Goal: Task Accomplishment & Management: Manage account settings

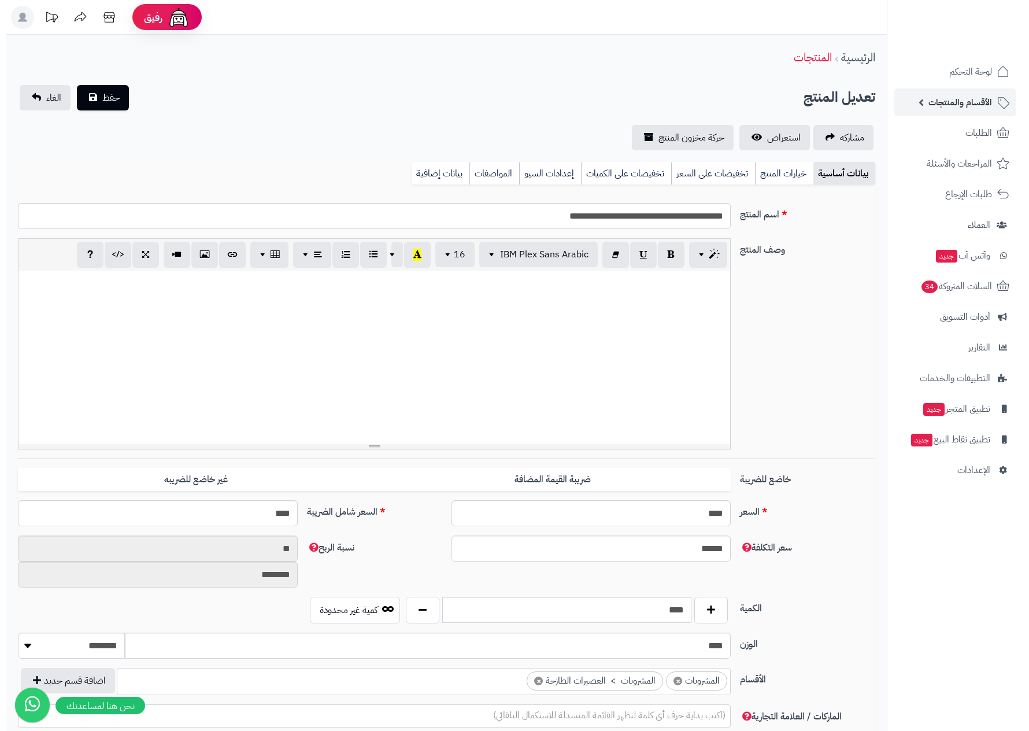
scroll to position [1048, 0]
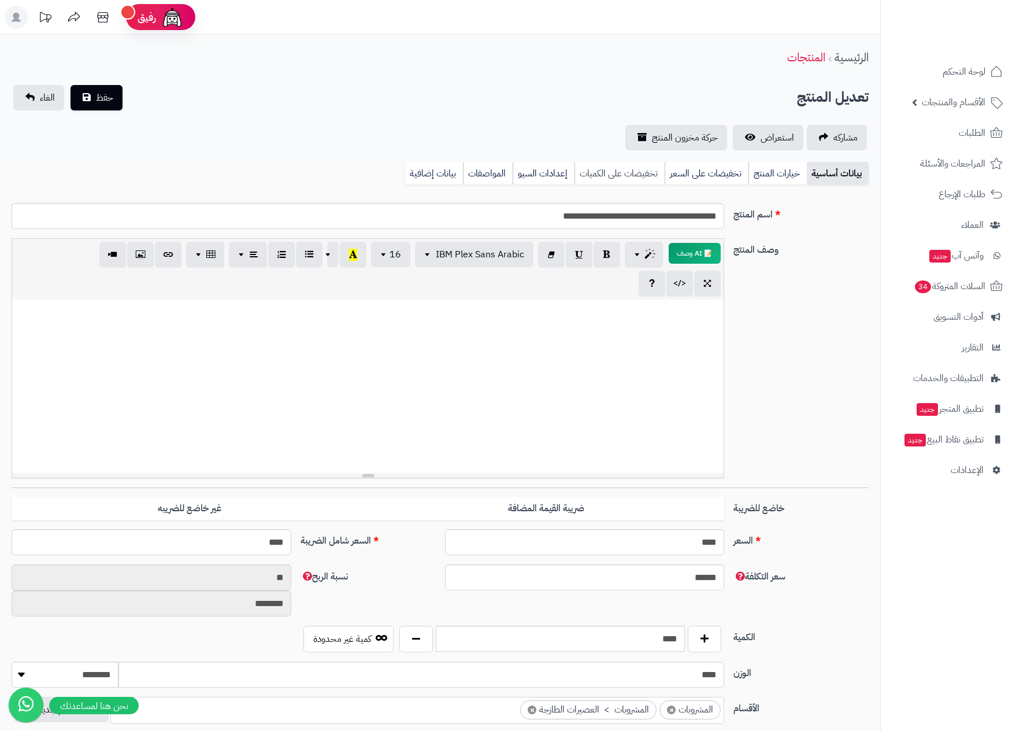
click at [631, 173] on link "تخفيضات على الكميات" at bounding box center [620, 173] width 90 height 23
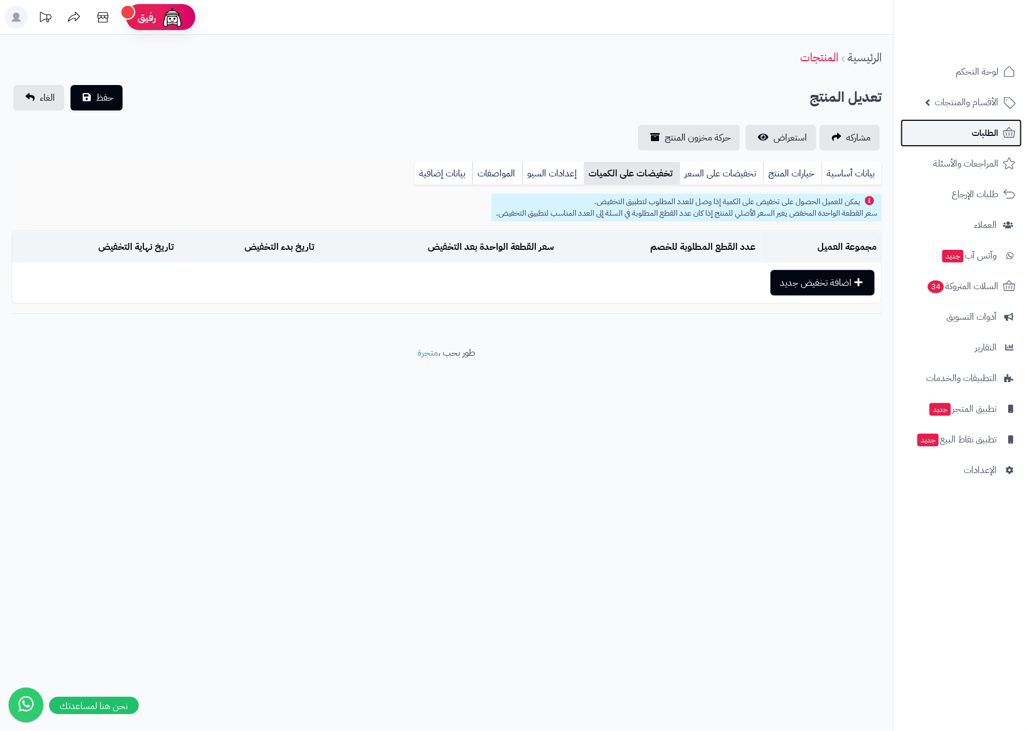
click at [986, 135] on span "الطلبات" at bounding box center [985, 133] width 27 height 16
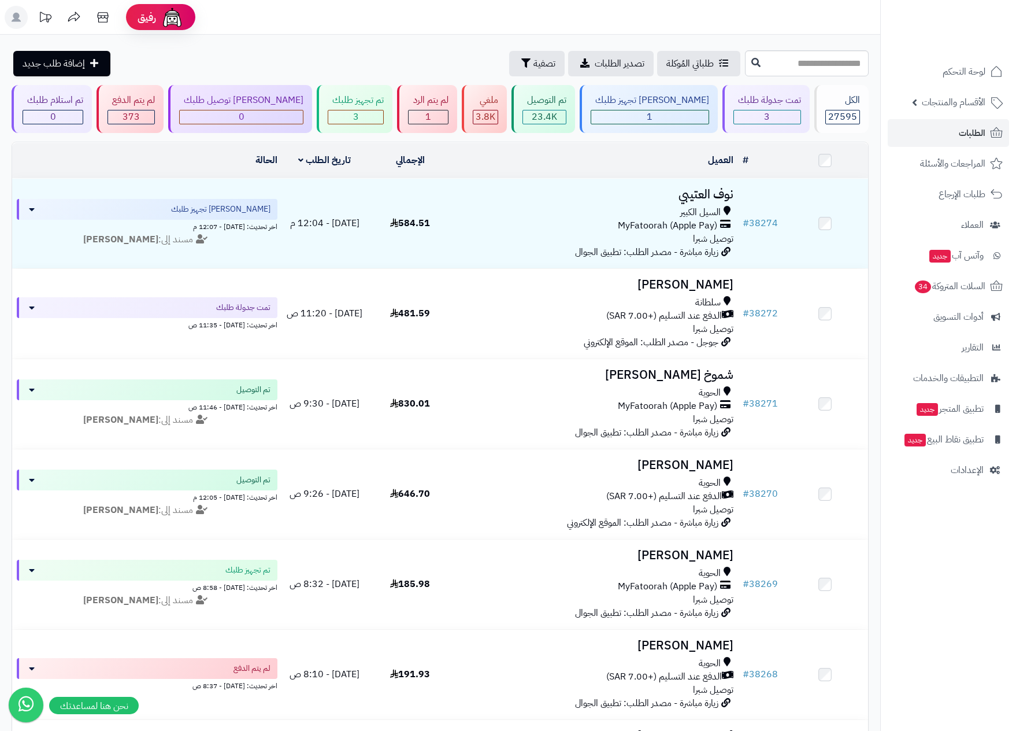
click at [14, 20] on icon at bounding box center [16, 17] width 9 height 9
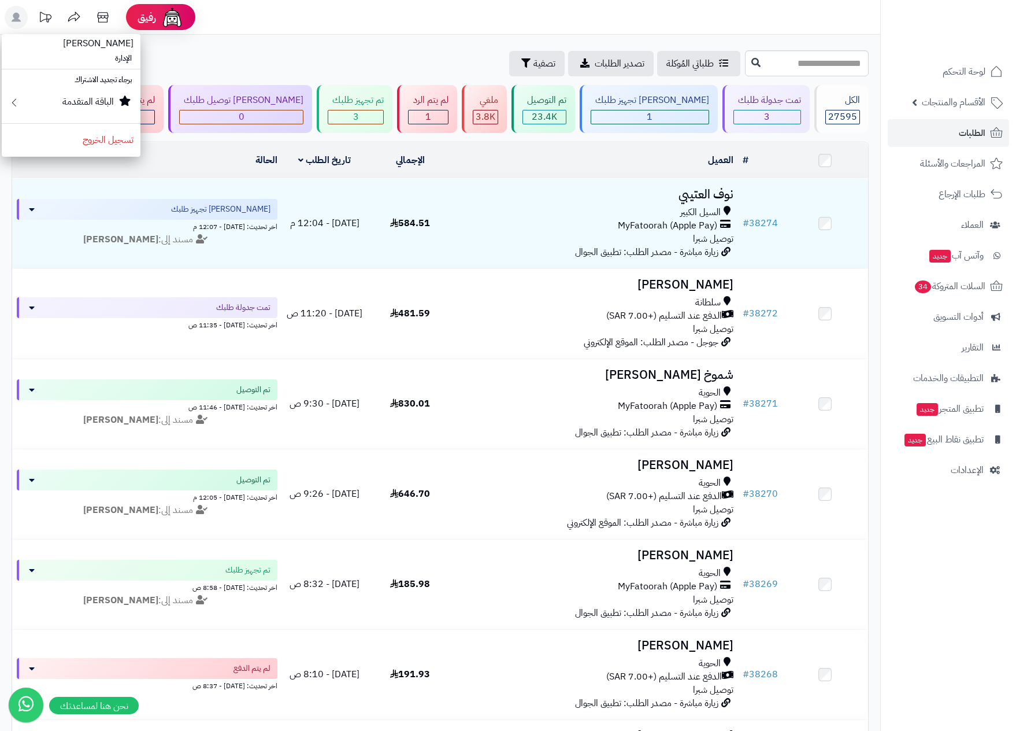
click at [13, 20] on icon at bounding box center [16, 17] width 9 height 9
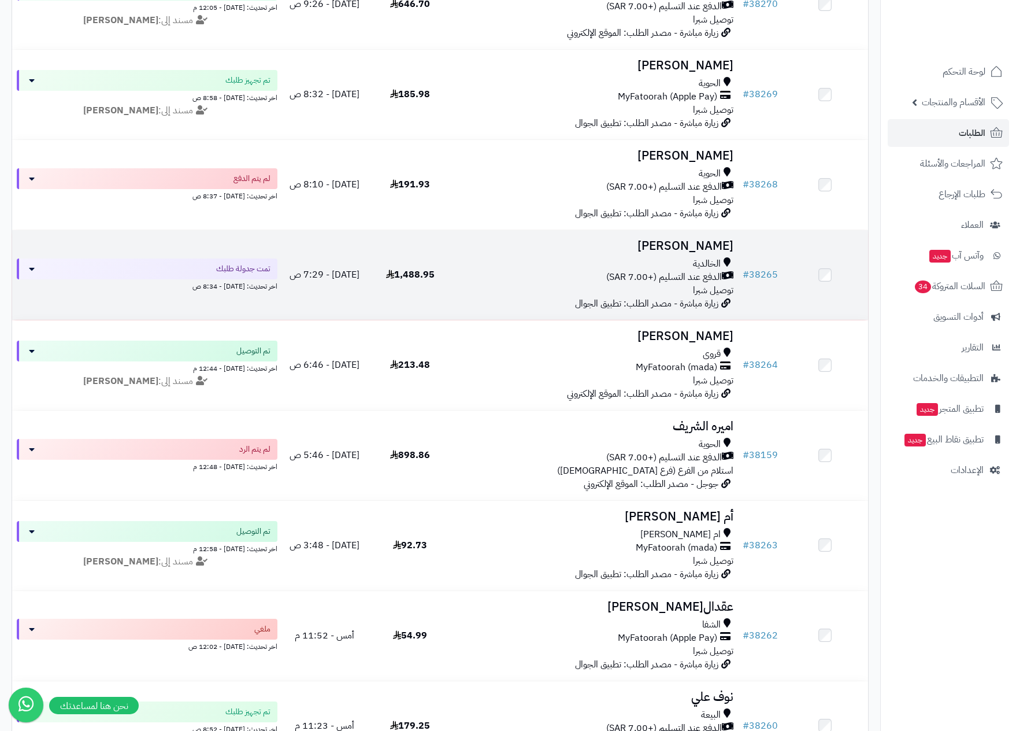
scroll to position [520, 0]
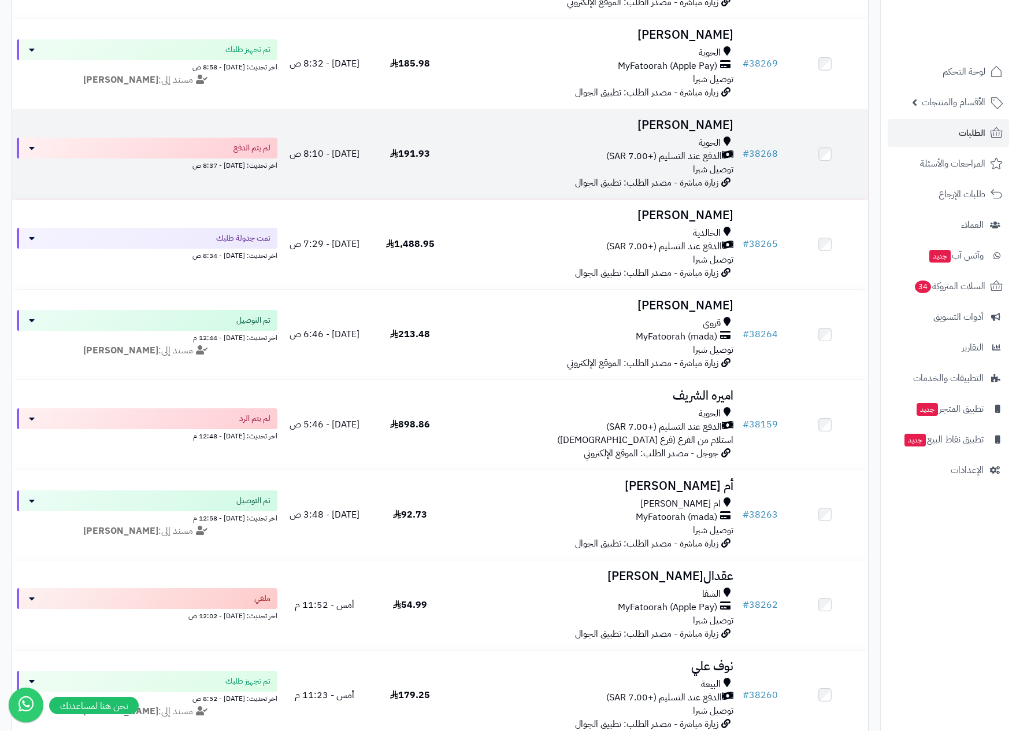
click at [671, 149] on div "الحوية" at bounding box center [596, 142] width 276 height 13
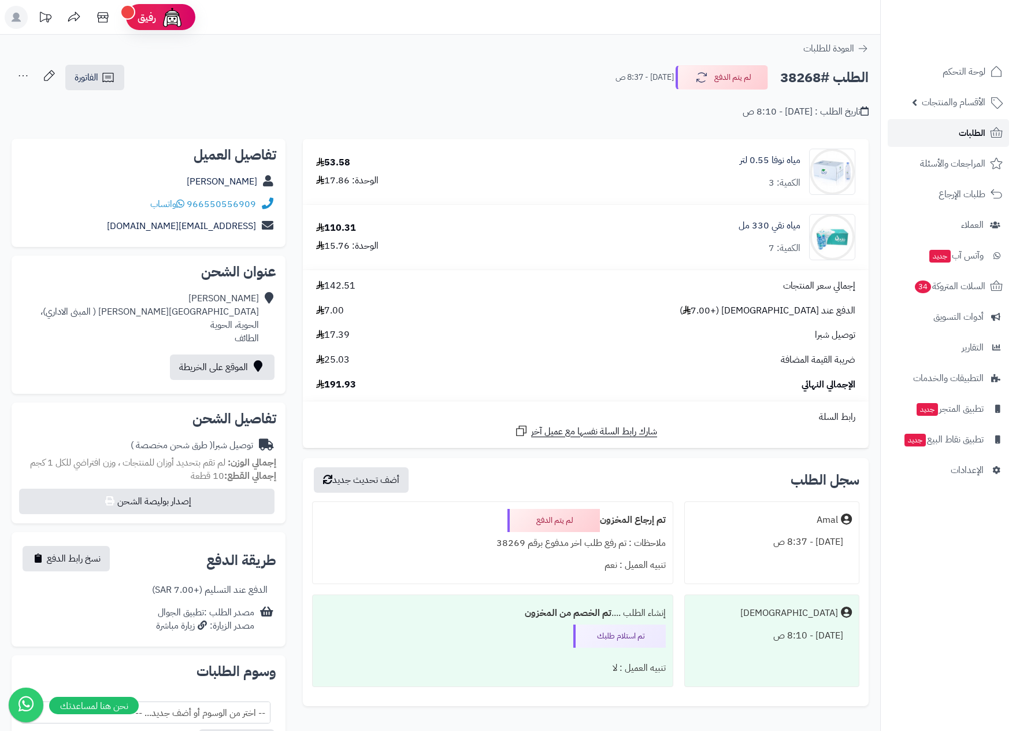
click at [960, 134] on span "الطلبات" at bounding box center [972, 133] width 27 height 16
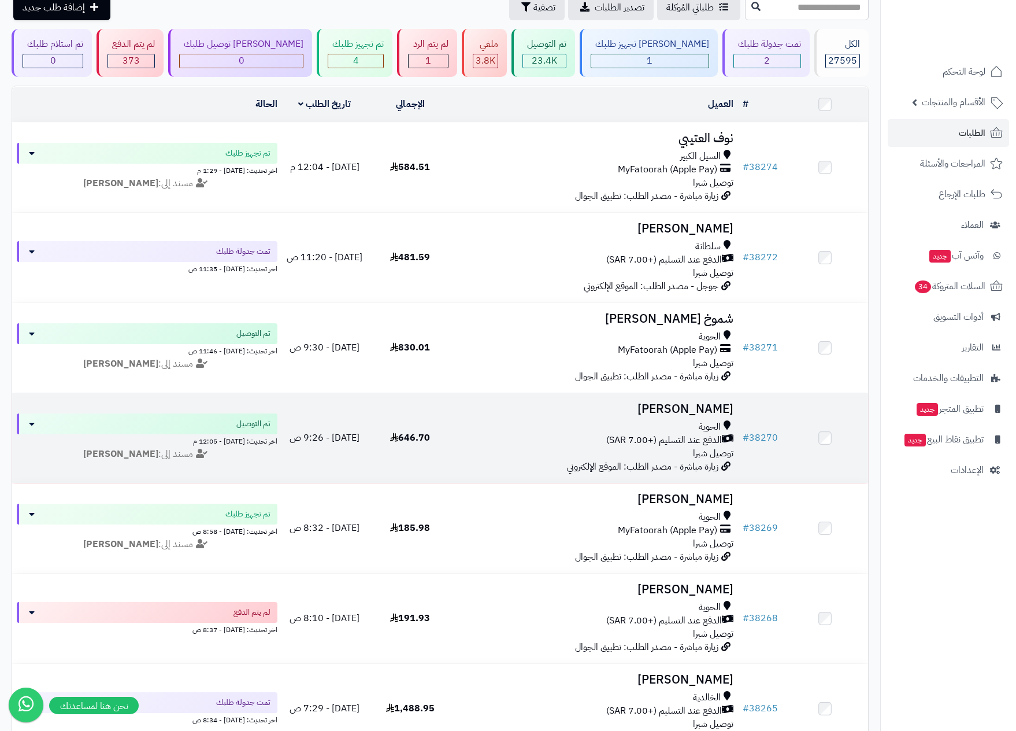
scroll to position [173, 0]
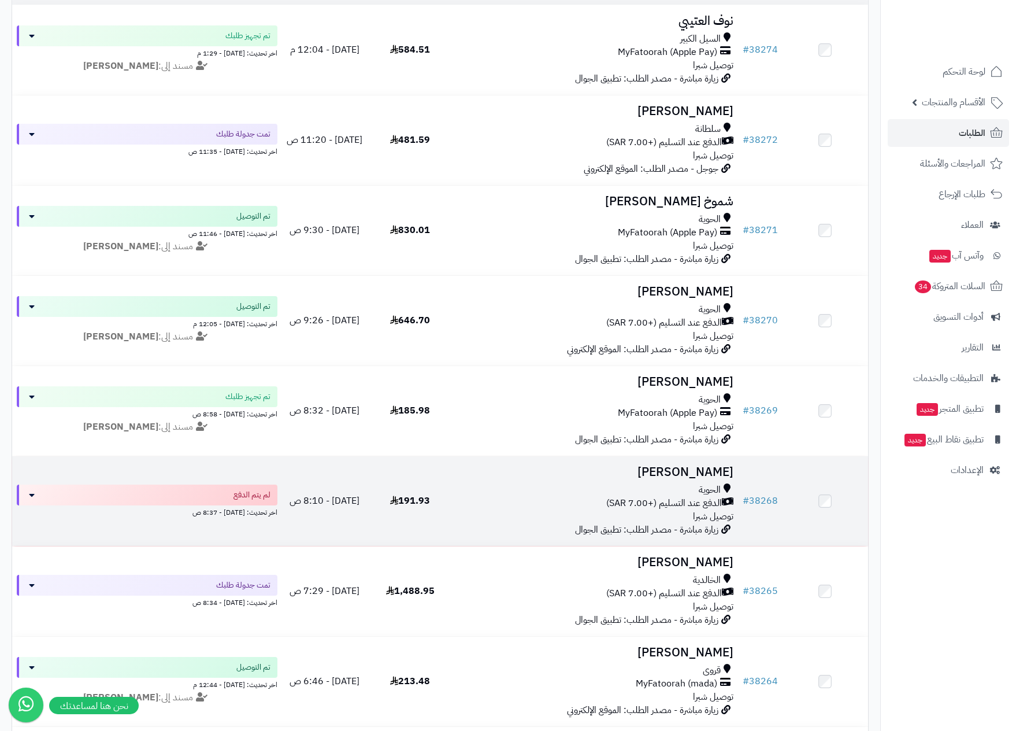
click at [672, 484] on div "الحوية" at bounding box center [596, 489] width 276 height 13
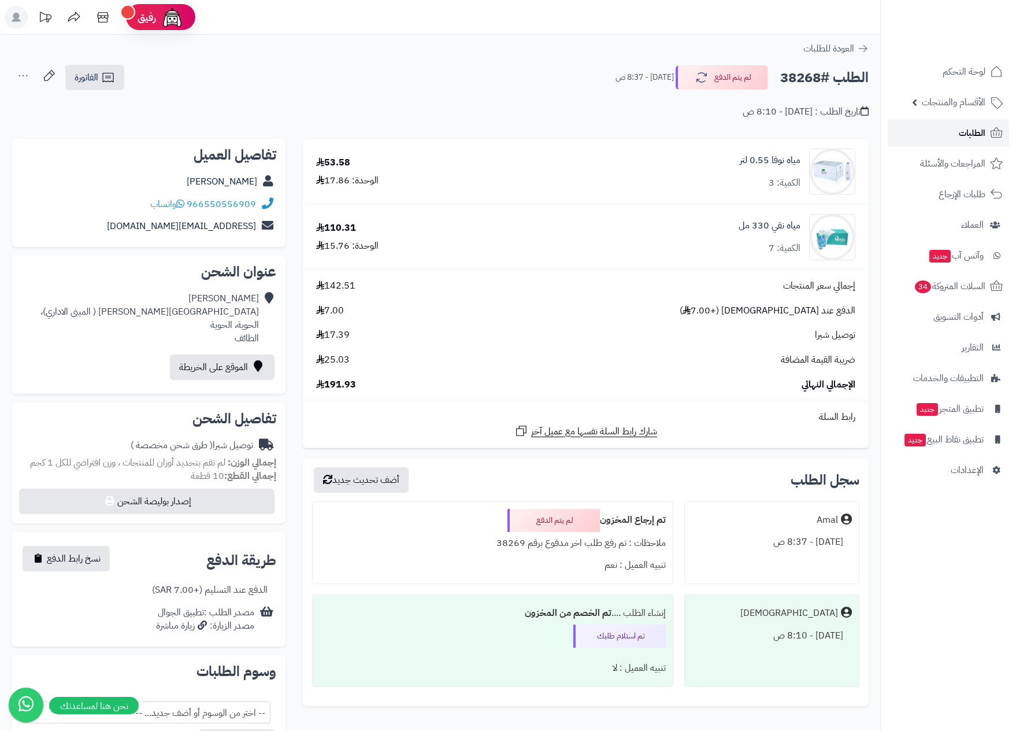
click at [965, 134] on span "الطلبات" at bounding box center [972, 133] width 27 height 16
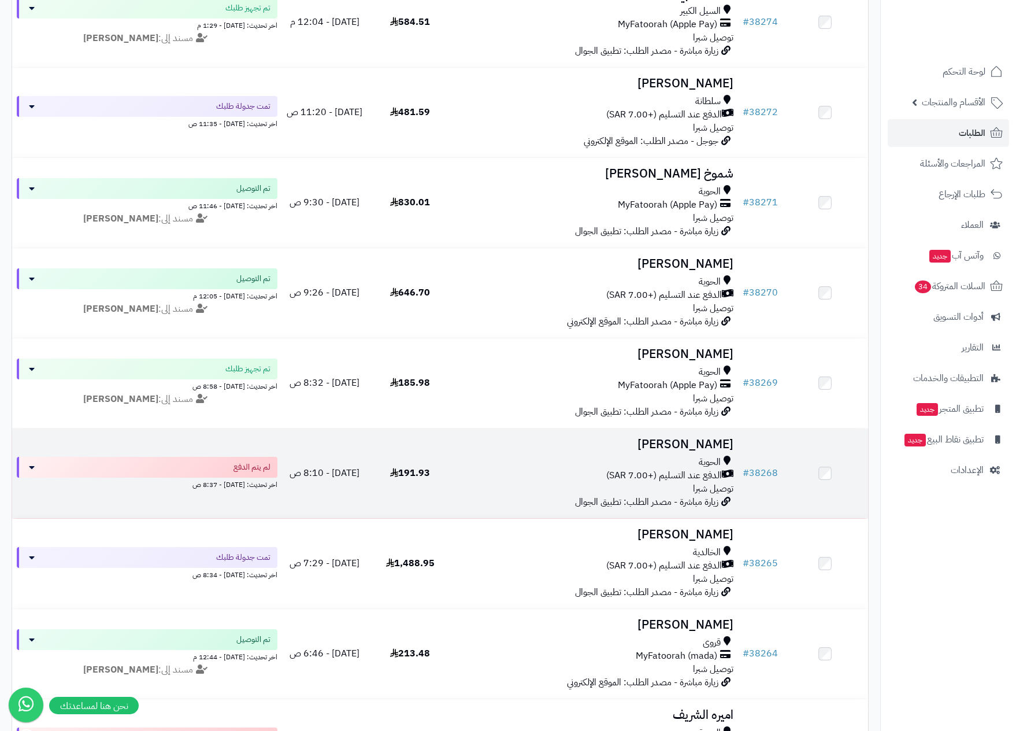
scroll to position [260, 0]
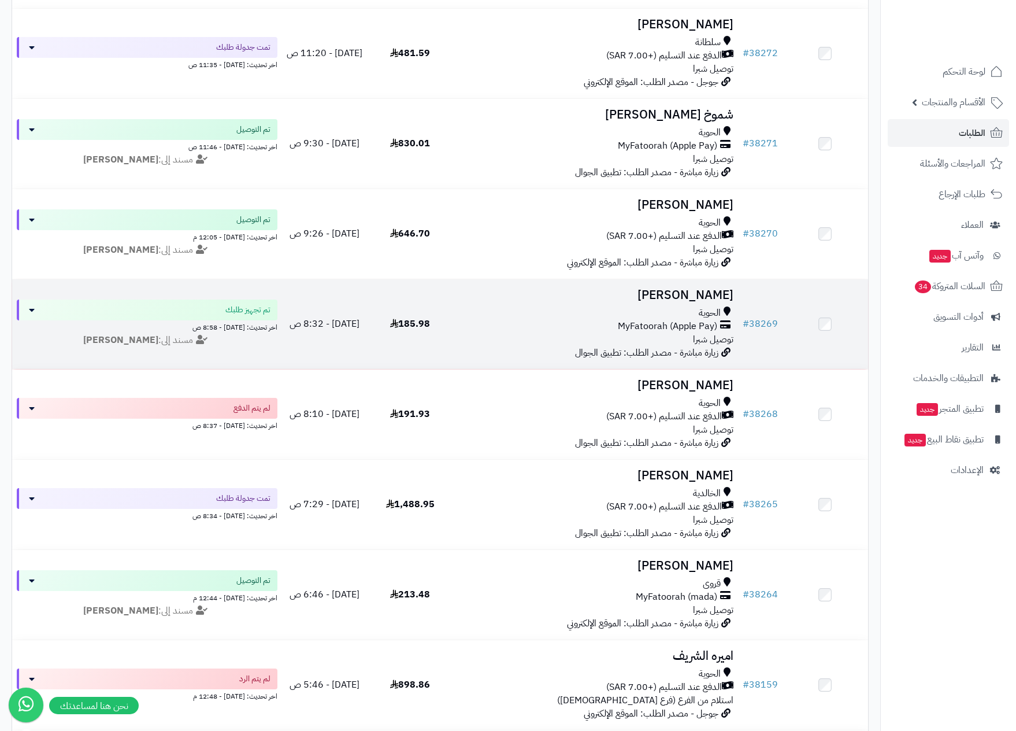
click at [669, 310] on div "الحوية" at bounding box center [596, 312] width 276 height 13
